Goal: Task Accomplishment & Management: Manage account settings

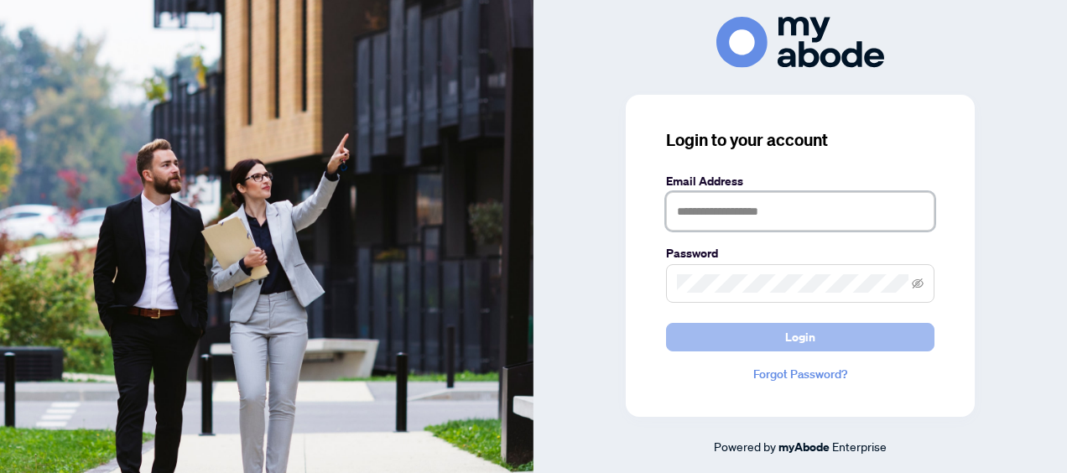
type input "**********"
click at [749, 340] on button "Login" at bounding box center [800, 337] width 269 height 29
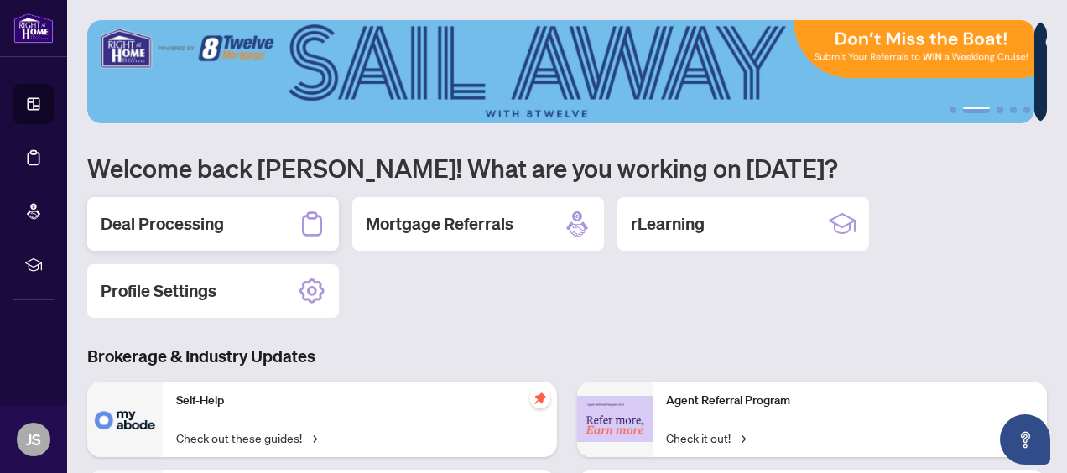
click at [122, 228] on h2 "Deal Processing" at bounding box center [162, 223] width 123 height 23
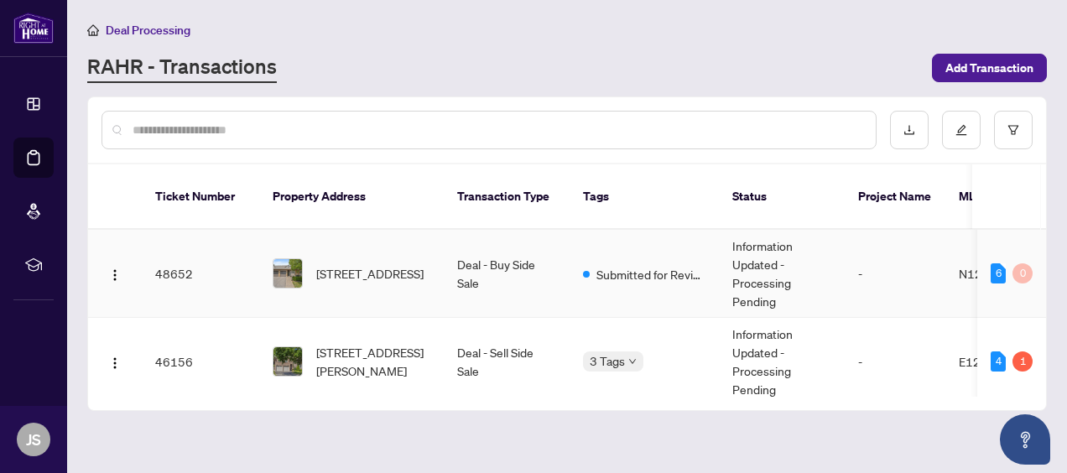
click at [512, 244] on td "Deal - Buy Side Sale" at bounding box center [507, 274] width 126 height 88
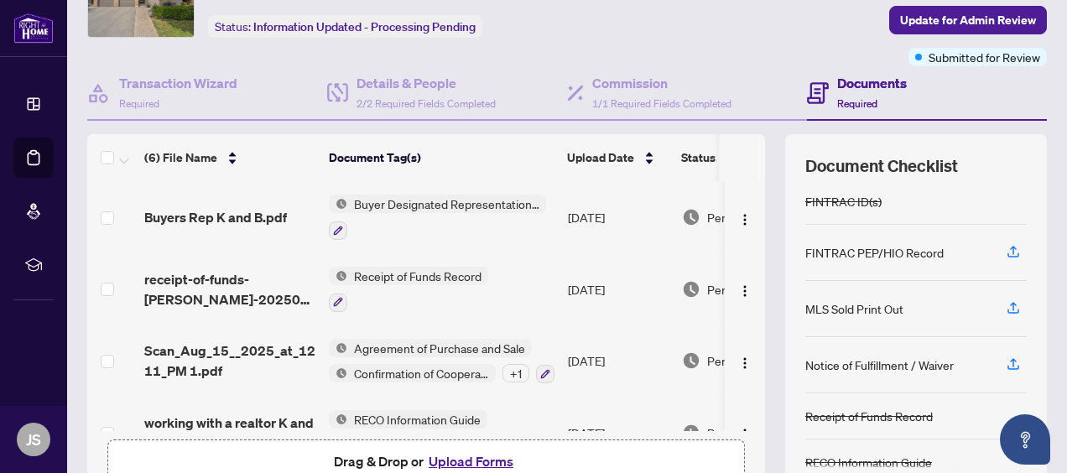
scroll to position [168, 0]
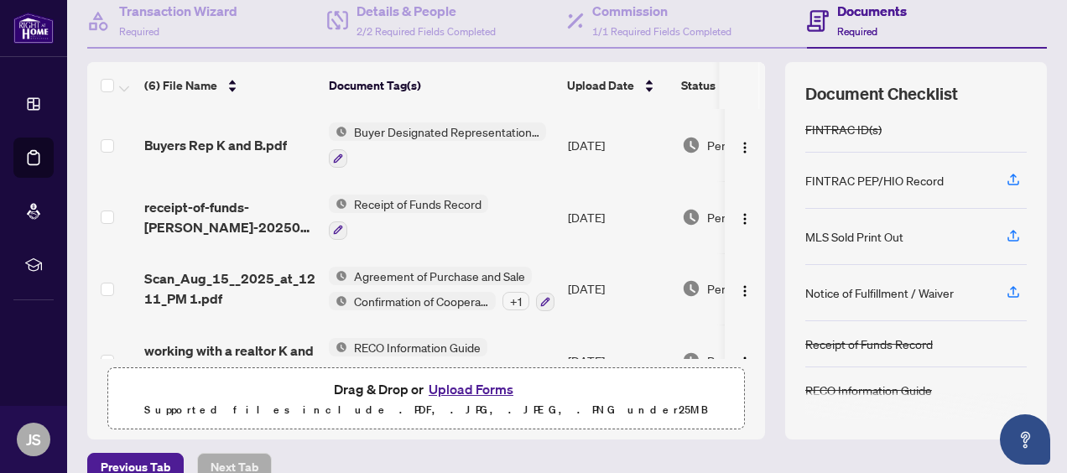
click at [456, 383] on button "Upload Forms" at bounding box center [471, 389] width 95 height 22
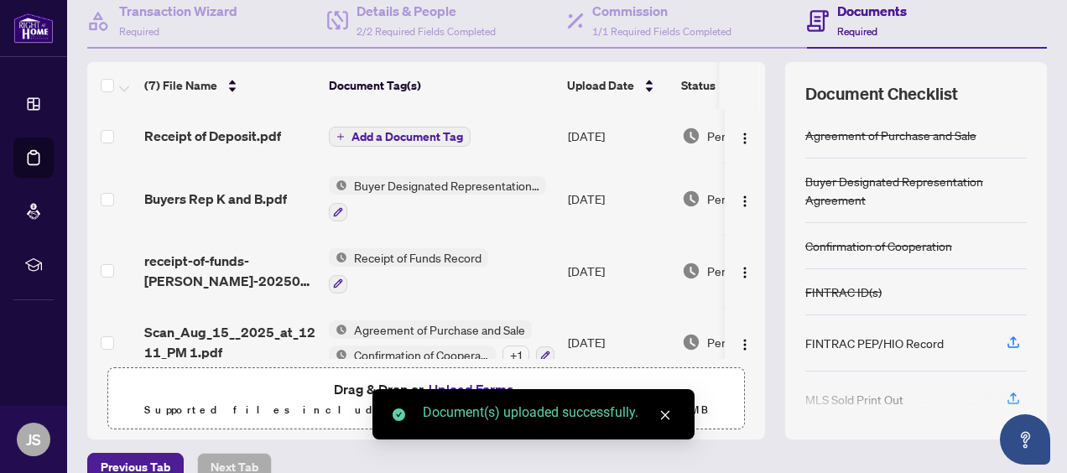
click at [426, 131] on span "Add a Document Tag" at bounding box center [408, 137] width 112 height 12
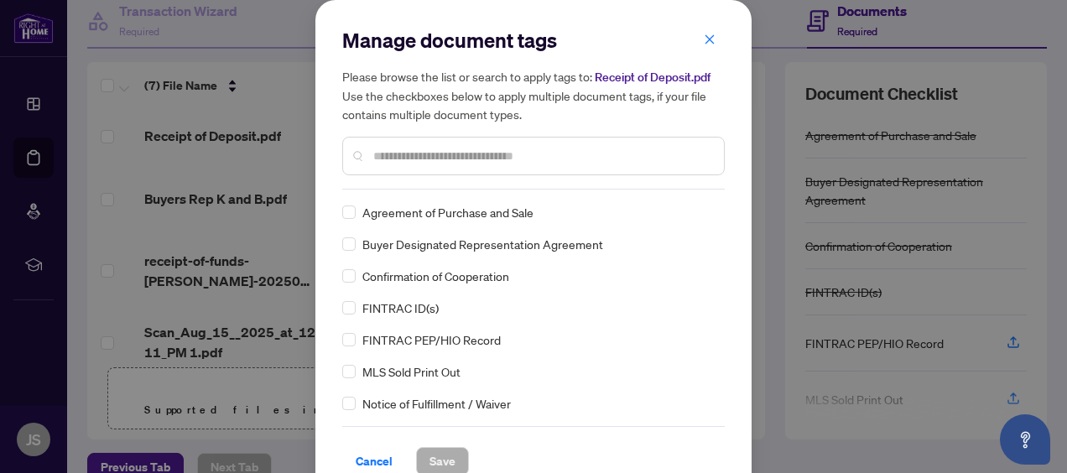
click at [415, 149] on input "text" at bounding box center [541, 156] width 337 height 18
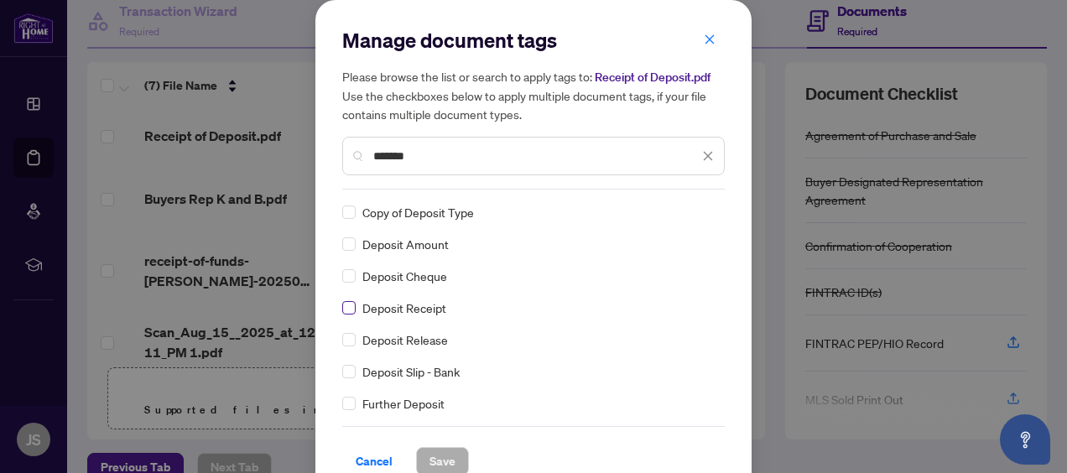
type input "*******"
click at [434, 463] on span "Save" at bounding box center [443, 461] width 26 height 27
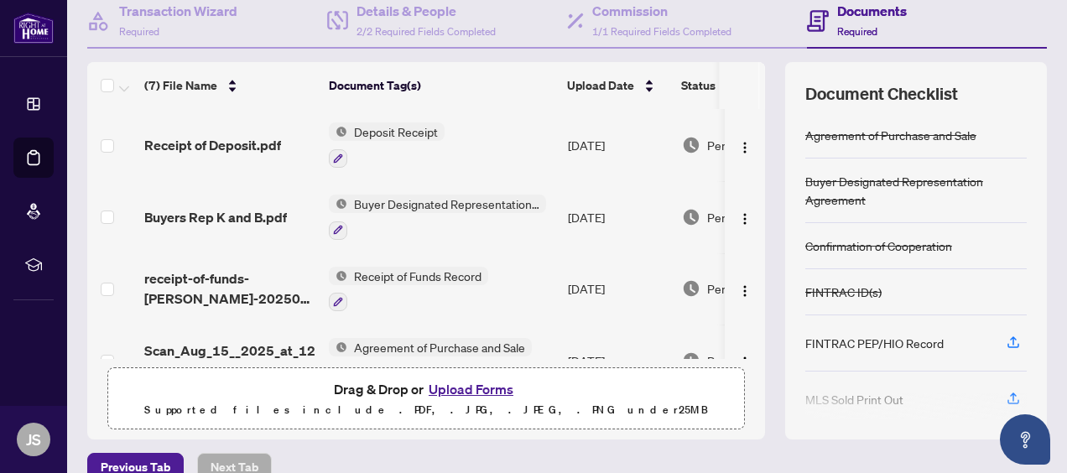
click at [367, 269] on span "Receipt of Funds Record" at bounding box center [417, 276] width 141 height 18
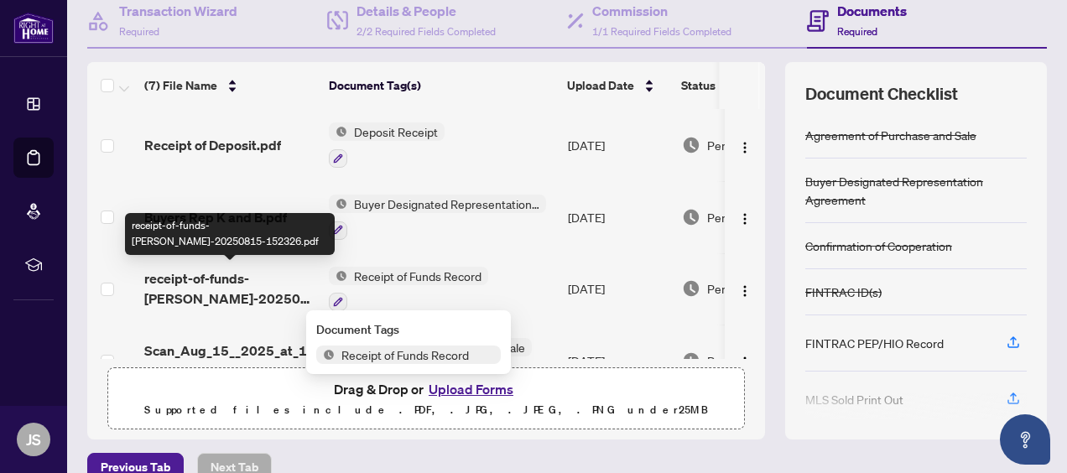
click at [277, 279] on span "receipt-of-funds-bruce-duncan-archer-20250815-152326.pdf" at bounding box center [229, 289] width 171 height 40
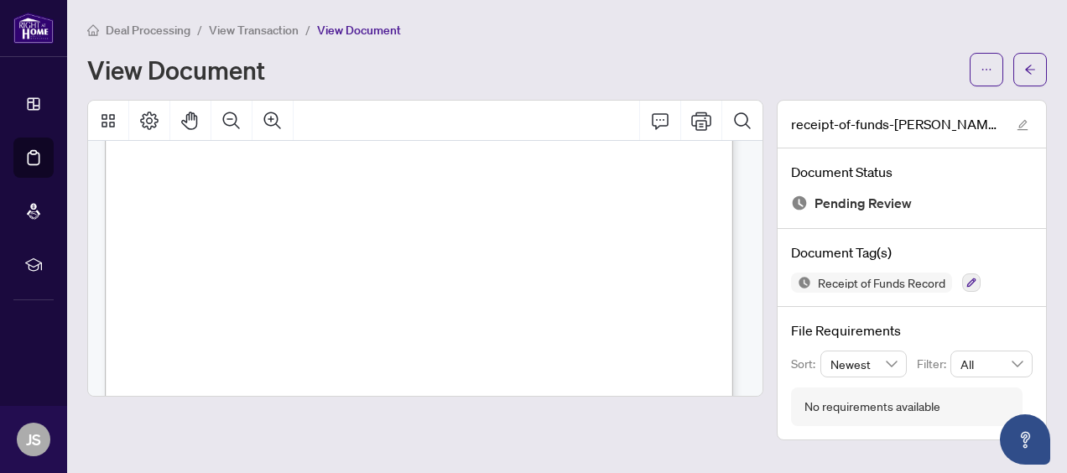
scroll to position [168, 0]
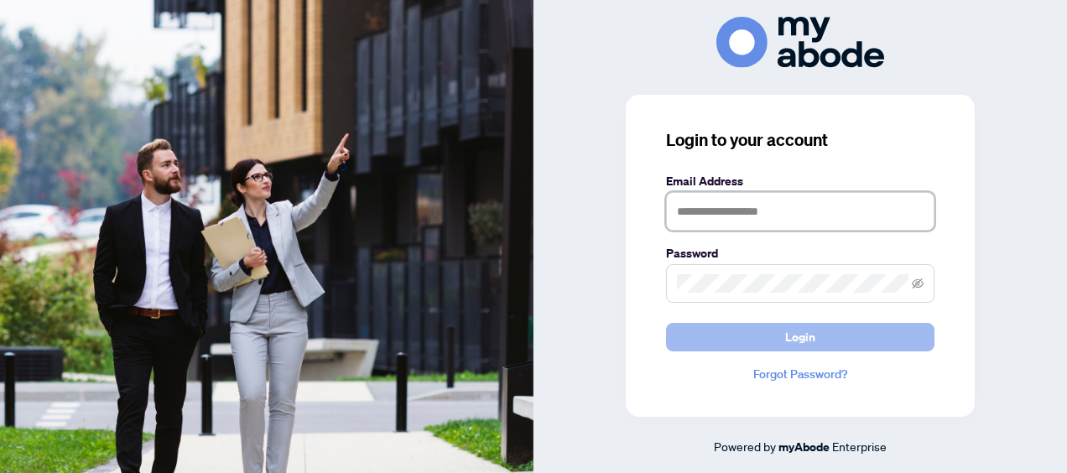
type input "**********"
click at [791, 333] on span "Login" at bounding box center [800, 337] width 30 height 27
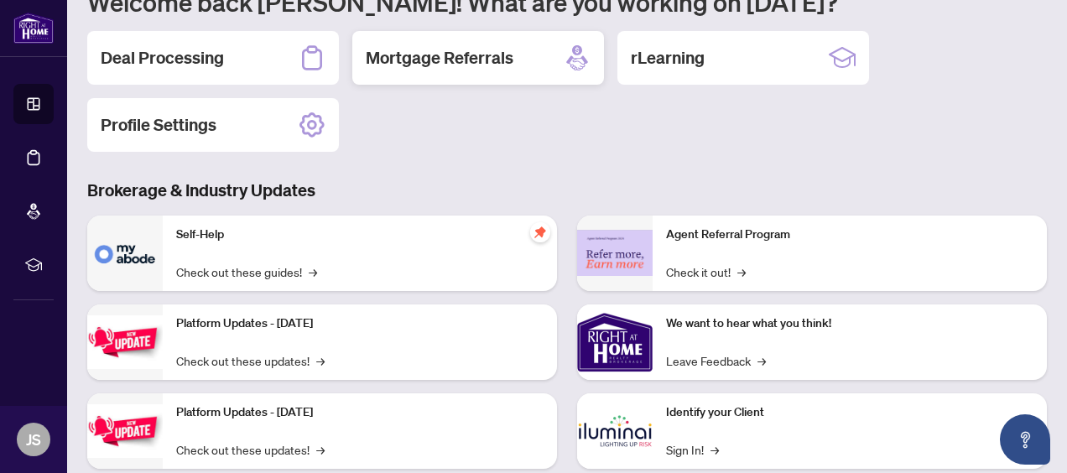
scroll to position [168, 0]
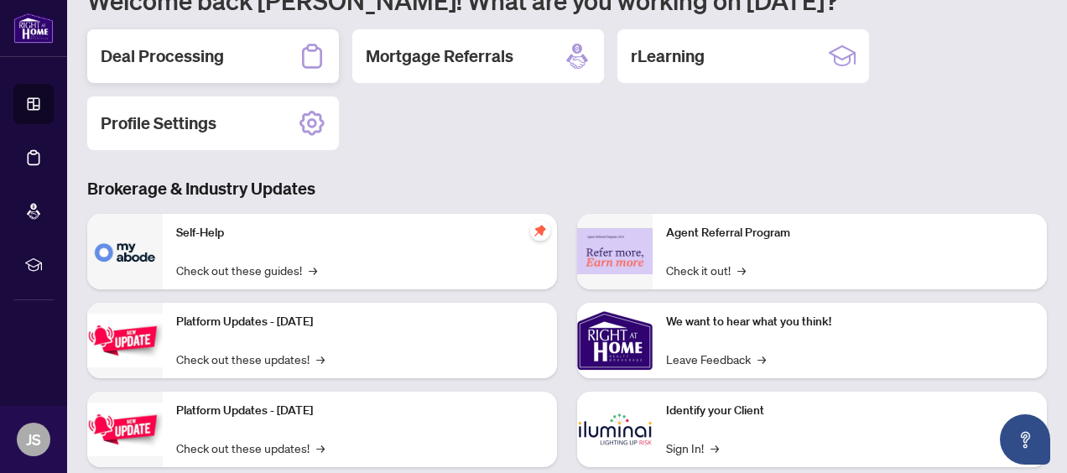
click at [235, 55] on div "Deal Processing" at bounding box center [213, 56] width 252 height 54
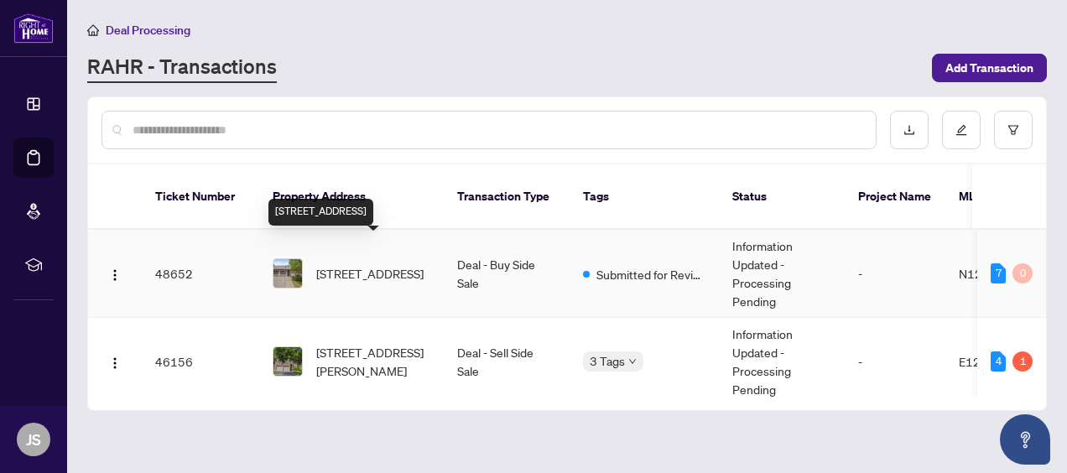
click at [368, 264] on span "14 Kingfisher Cove Way, Markham, Ontario L6E 1B4, Canada" at bounding box center [369, 273] width 107 height 18
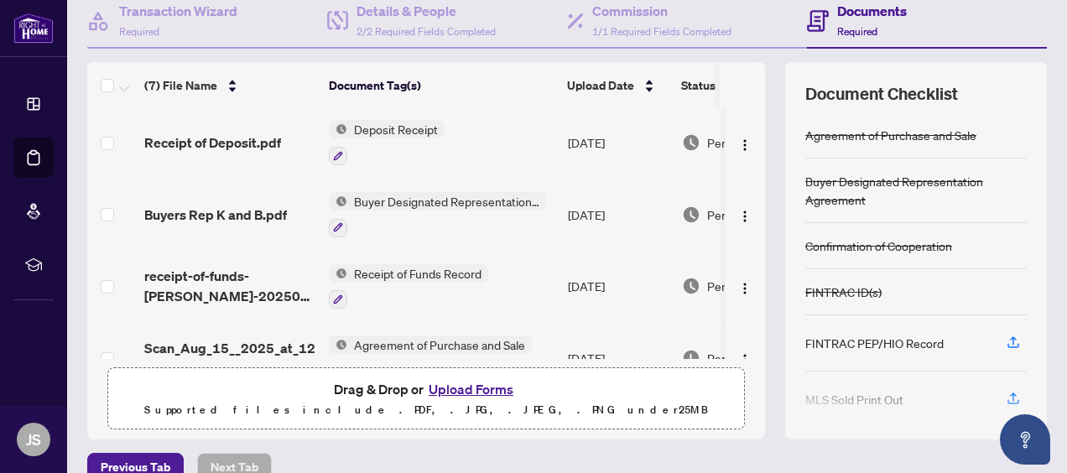
scroll to position [2, 0]
click at [480, 267] on span "Receipt of Funds Record" at bounding box center [417, 274] width 141 height 18
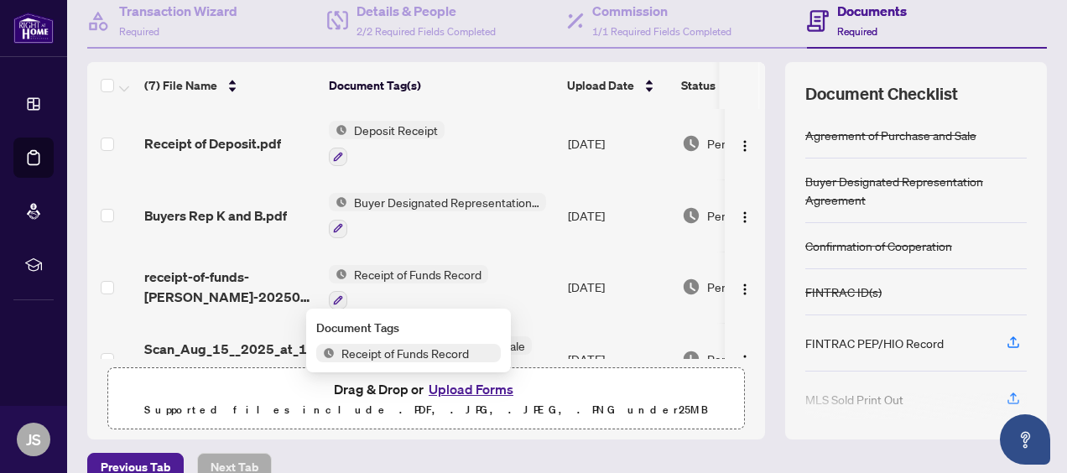
click at [414, 278] on span "Receipt of Funds Record" at bounding box center [417, 274] width 141 height 18
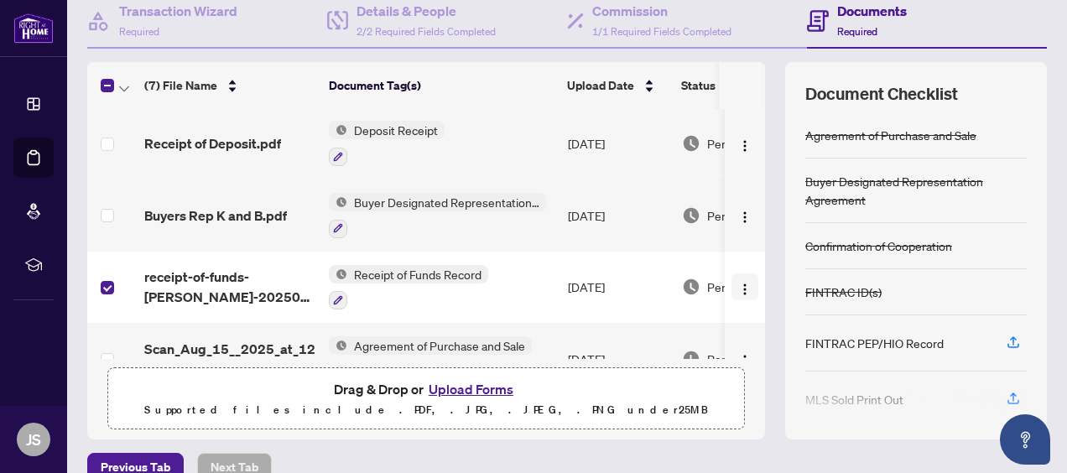
click at [738, 286] on img "button" at bounding box center [744, 289] width 13 height 13
click at [340, 299] on icon "button" at bounding box center [338, 300] width 10 height 10
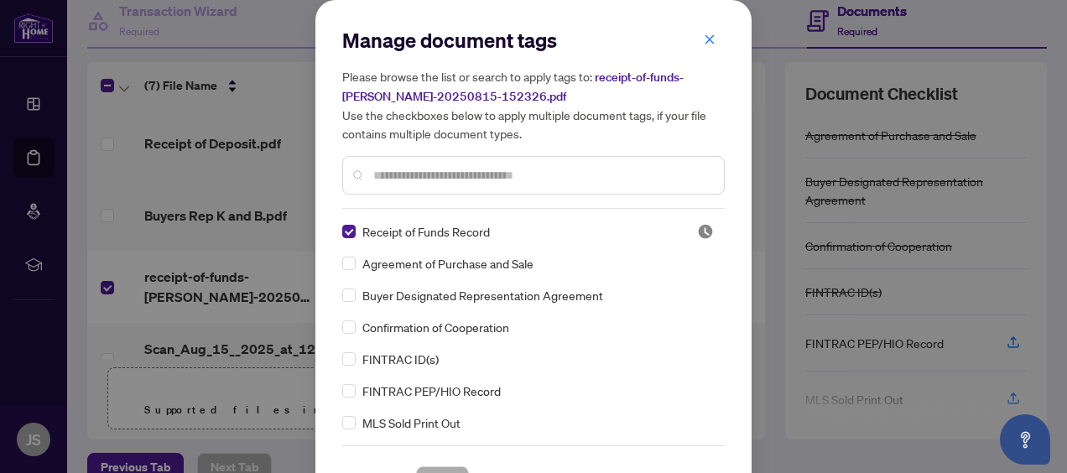
click at [238, 286] on div "Manage document tags Please browse the list or search to apply tags to: receipt…" at bounding box center [533, 236] width 1067 height 473
click at [706, 41] on icon "close" at bounding box center [710, 38] width 9 height 9
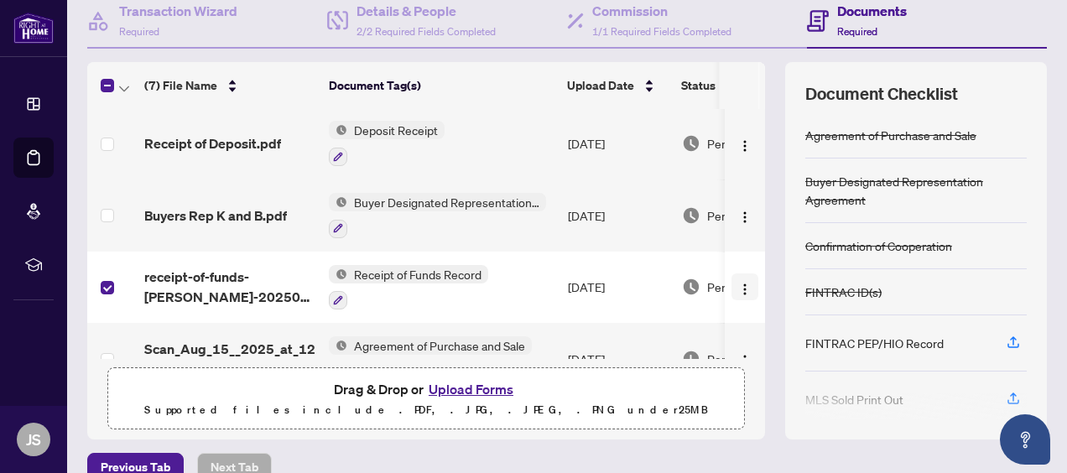
click at [738, 283] on img "button" at bounding box center [744, 289] width 13 height 13
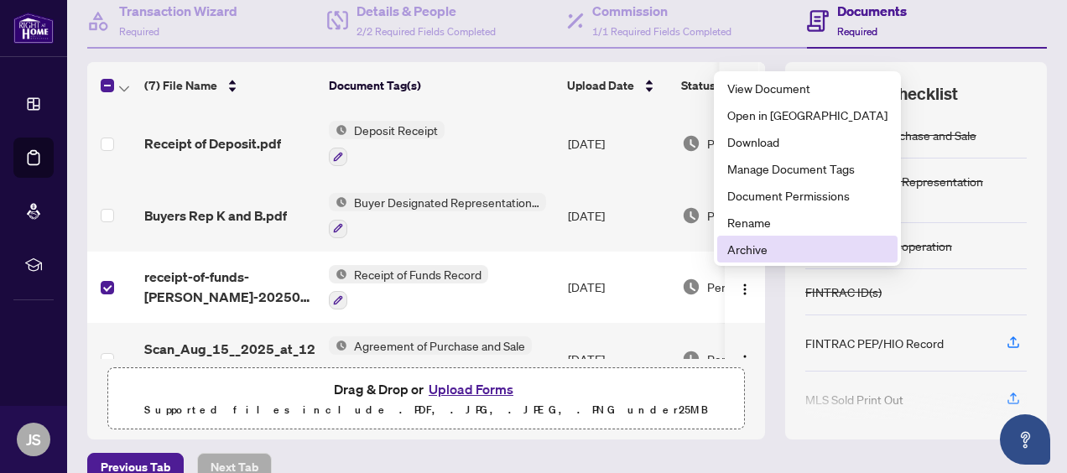
click at [759, 254] on span "Archive" at bounding box center [808, 249] width 160 height 18
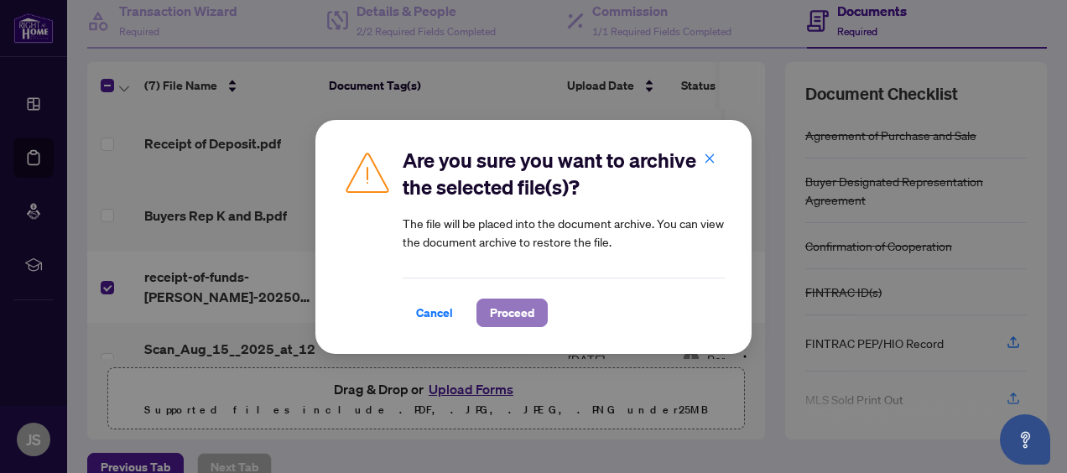
click at [534, 310] on span "Proceed" at bounding box center [512, 313] width 44 height 27
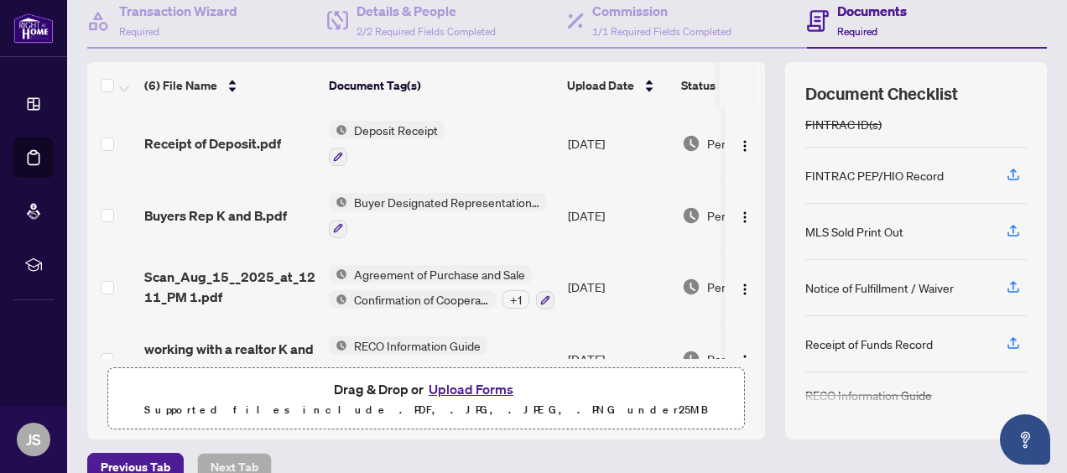
scroll to position [173, 0]
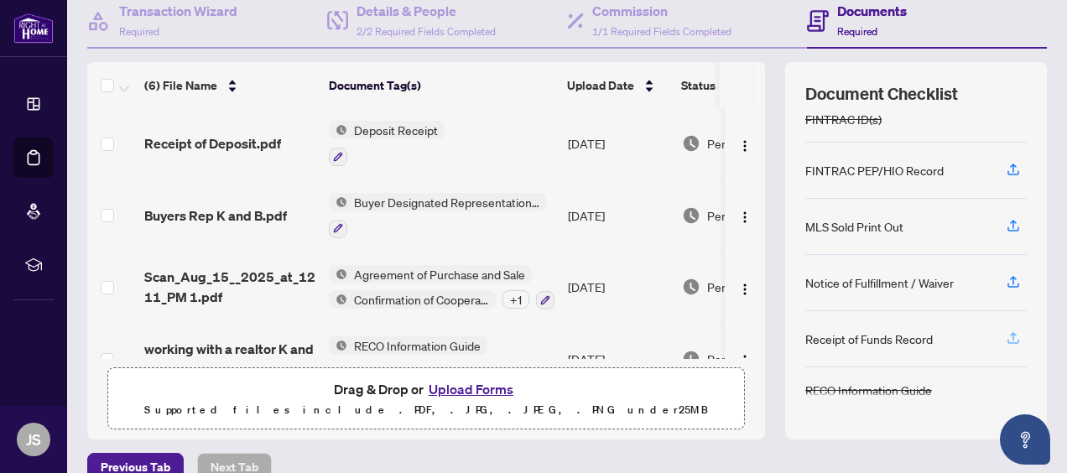
click at [1008, 340] on icon "button" at bounding box center [1014, 341] width 12 height 4
click at [335, 158] on icon "button" at bounding box center [338, 159] width 10 height 10
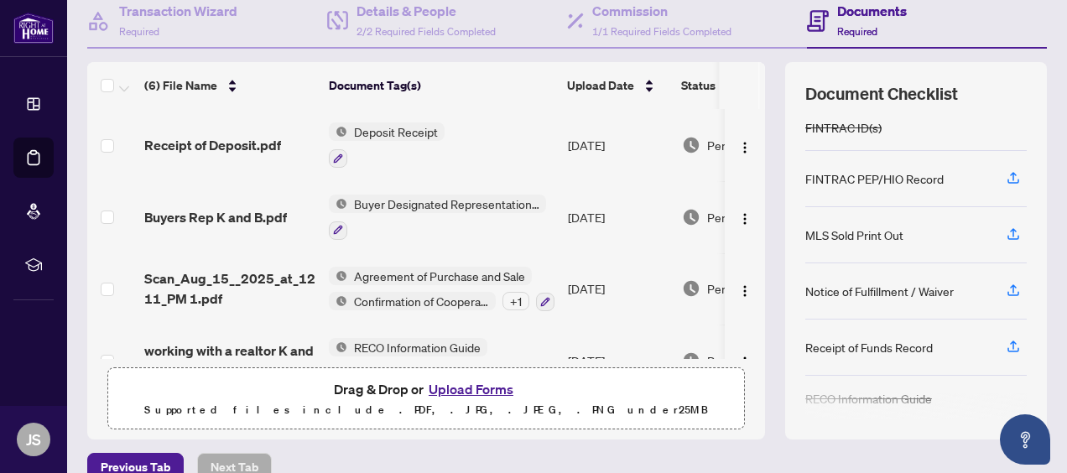
scroll to position [173, 0]
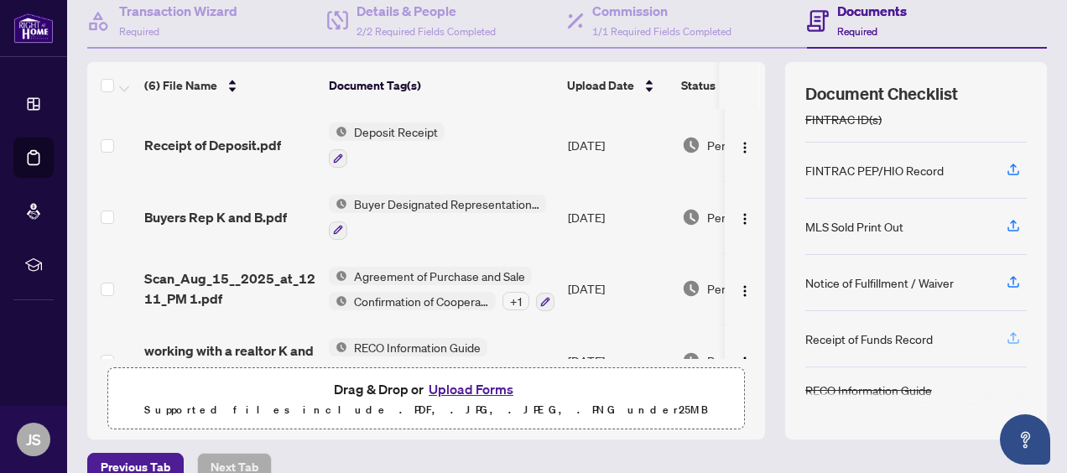
click at [1006, 336] on icon "button" at bounding box center [1013, 338] width 15 height 15
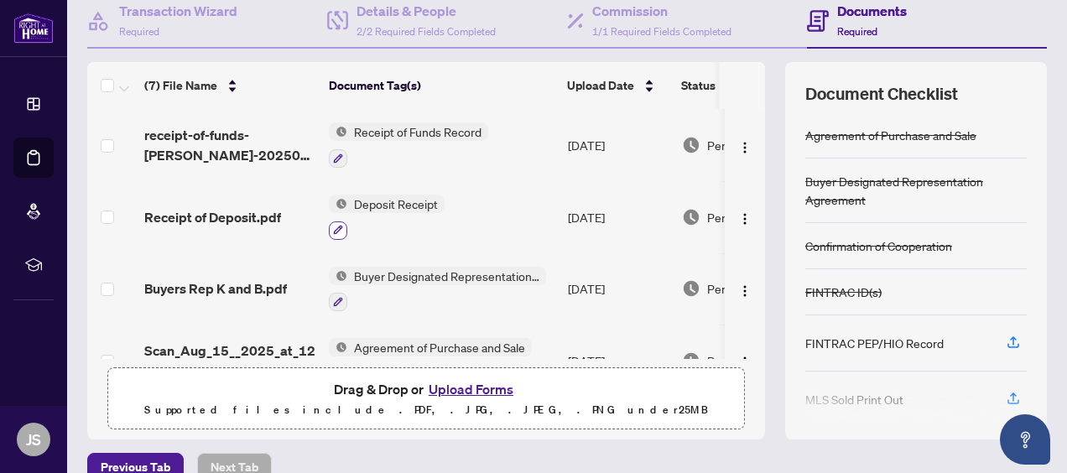
click at [339, 227] on icon "button" at bounding box center [338, 230] width 9 height 9
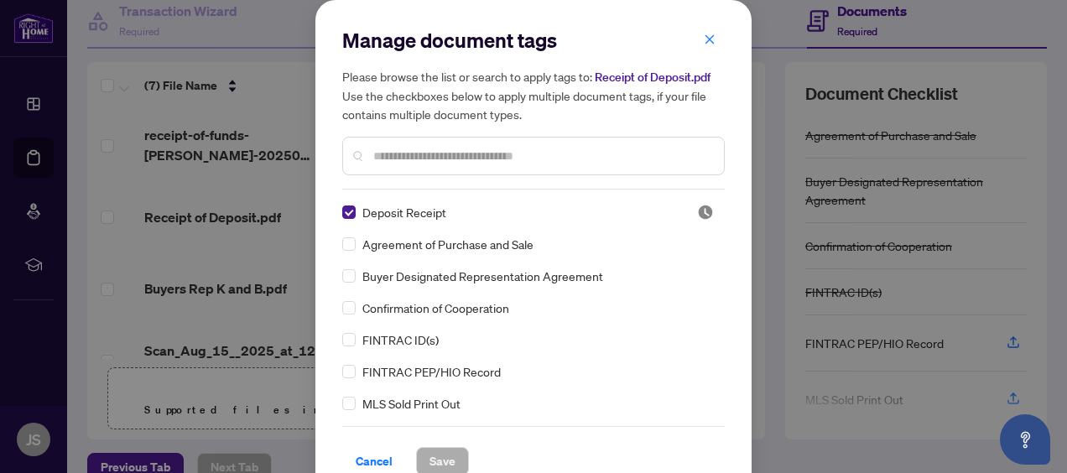
click at [404, 170] on div at bounding box center [533, 156] width 383 height 39
click at [404, 159] on input "text" at bounding box center [541, 156] width 337 height 18
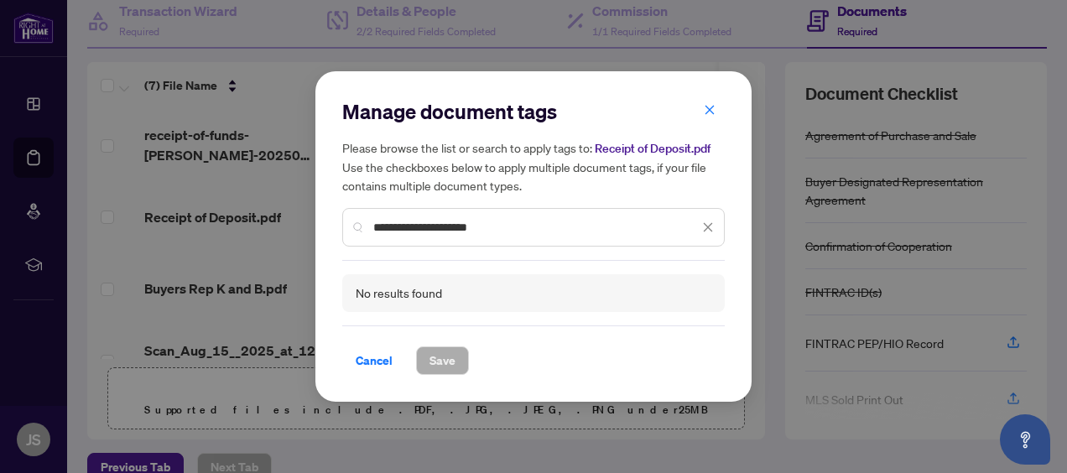
drag, startPoint x: 414, startPoint y: 227, endPoint x: 337, endPoint y: 222, distance: 77.4
click at [337, 222] on div "**********" at bounding box center [534, 236] width 436 height 331
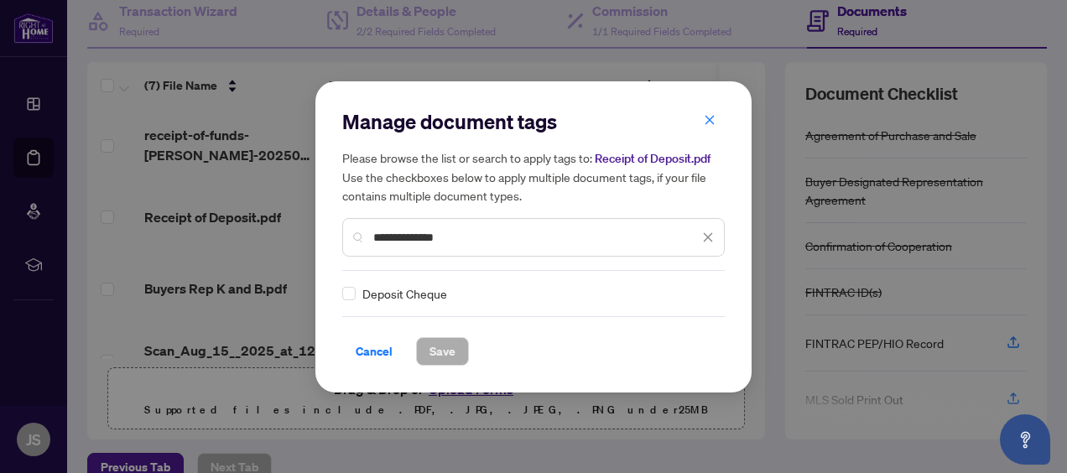
type input "**********"
click at [441, 357] on span "Save" at bounding box center [443, 351] width 26 height 27
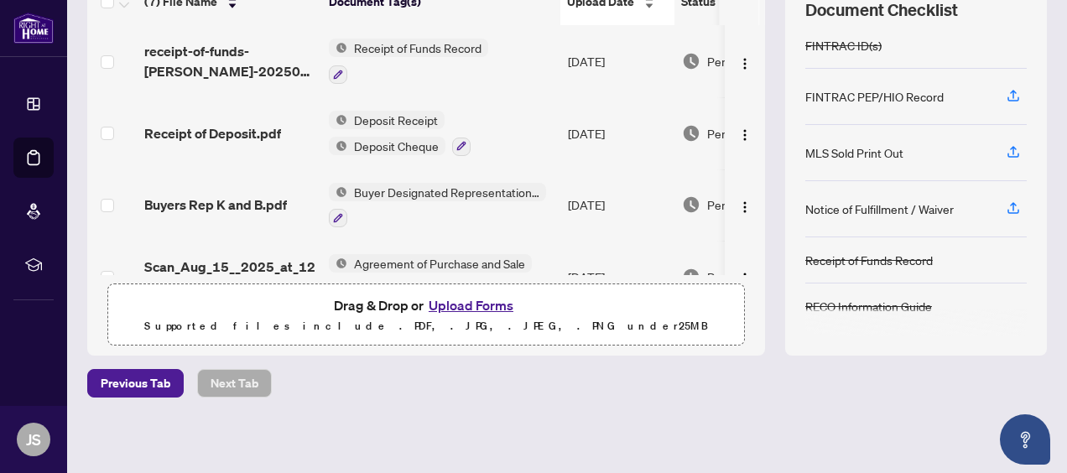
scroll to position [0, 0]
